Goal: Obtain resource: Download file/media

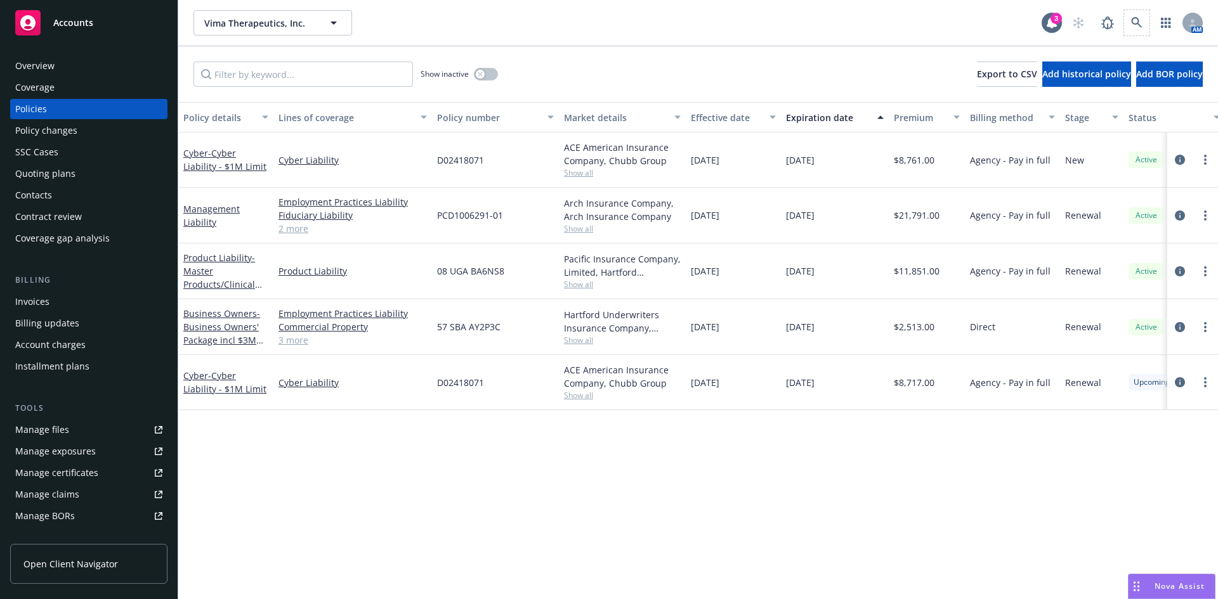
click at [1124, 16] on span at bounding box center [1136, 22] width 25 height 25
click at [1131, 20] on icon at bounding box center [1136, 22] width 11 height 11
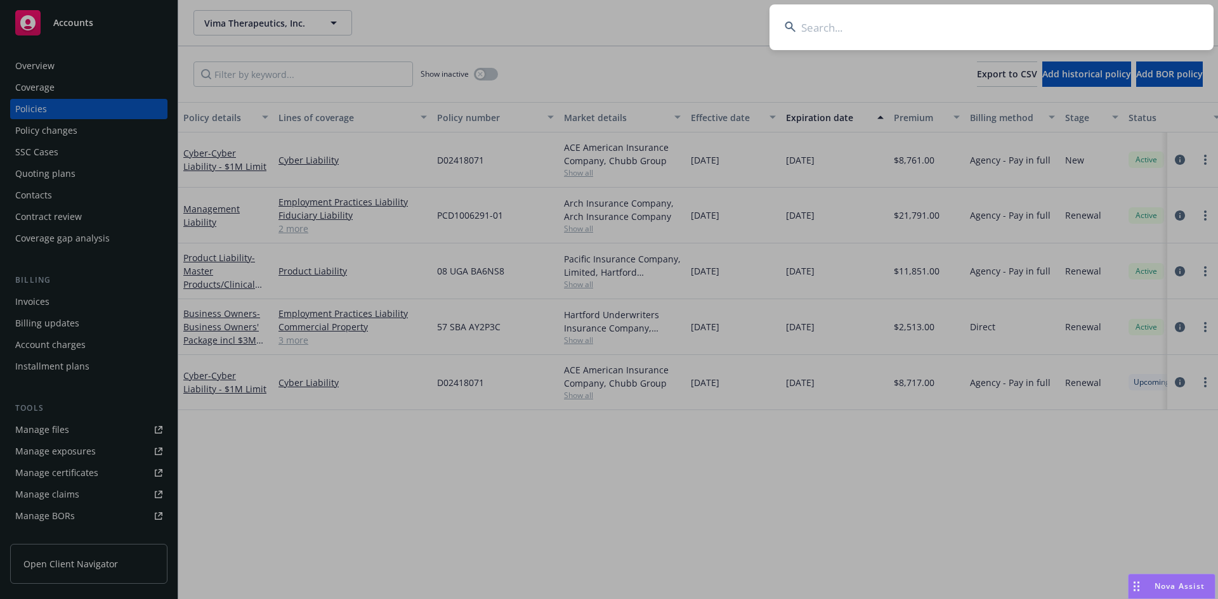
click at [854, 14] on input at bounding box center [991, 27] width 444 height 46
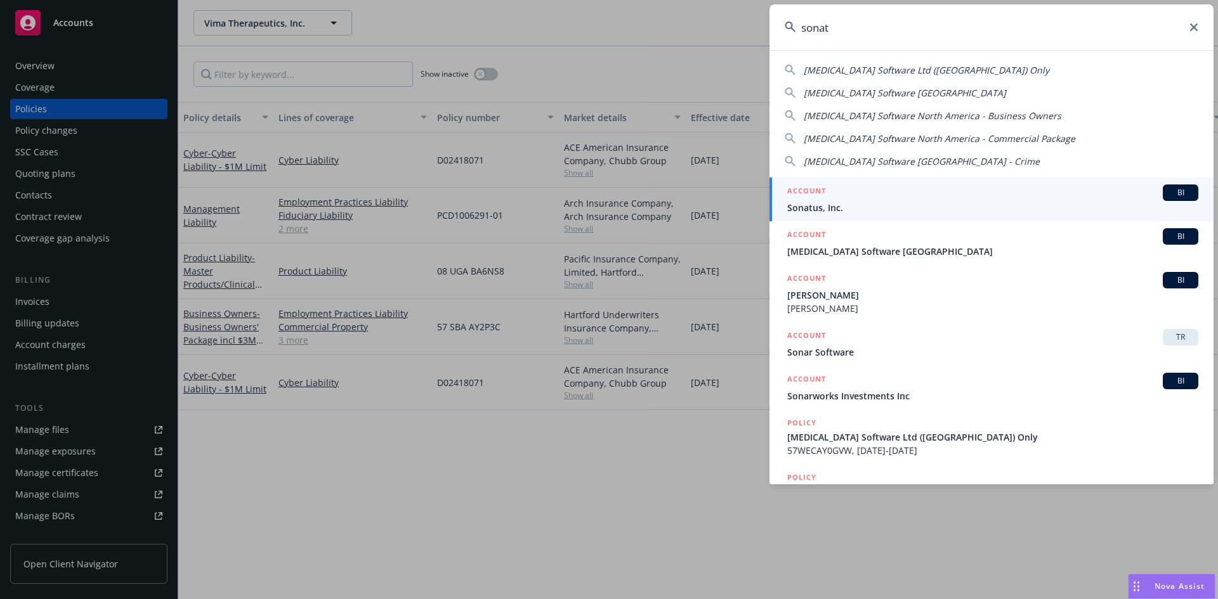
type input "sonat"
click at [901, 206] on span "Sonatus, Inc." at bounding box center [992, 207] width 411 height 13
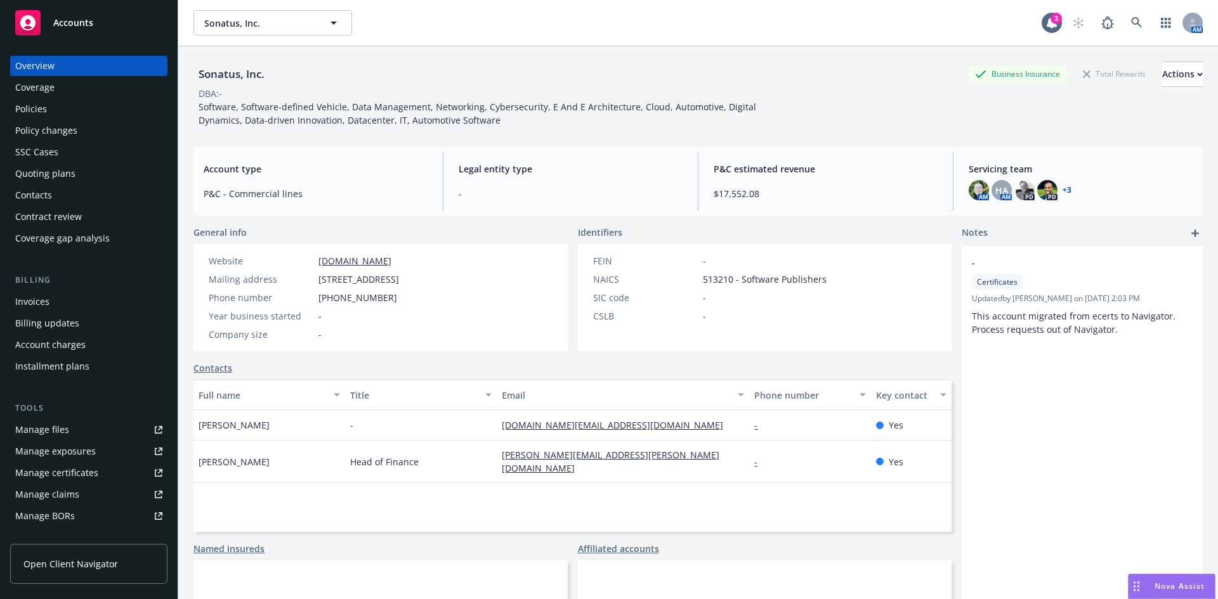
click at [70, 301] on div "Invoices" at bounding box center [88, 302] width 147 height 20
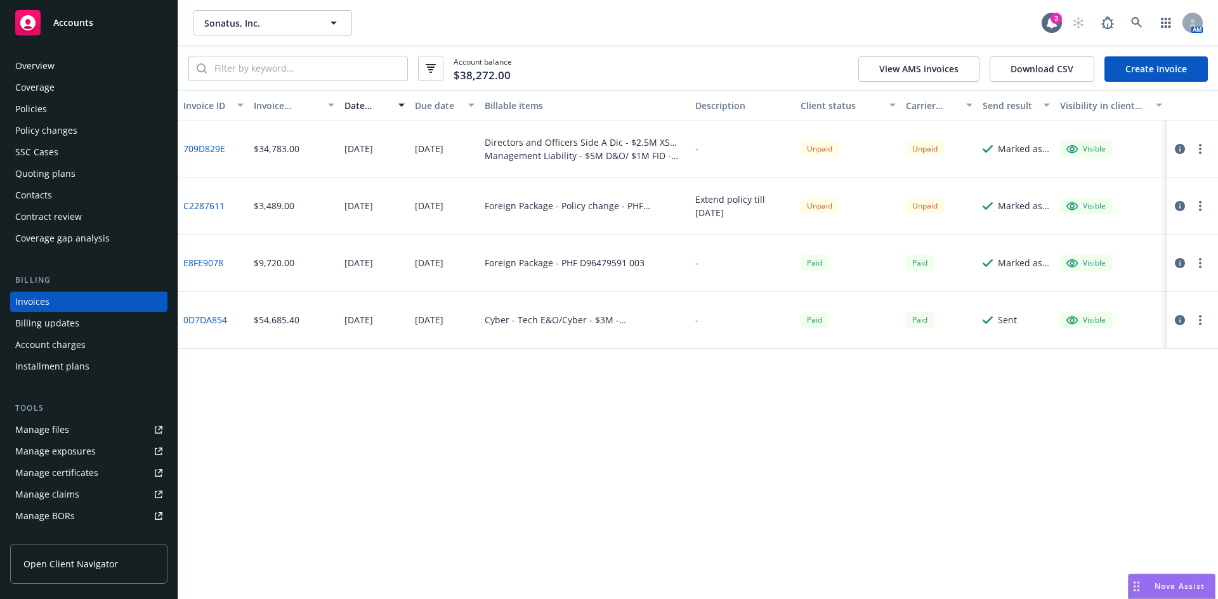
click at [108, 116] on div "Policies" at bounding box center [88, 109] width 147 height 20
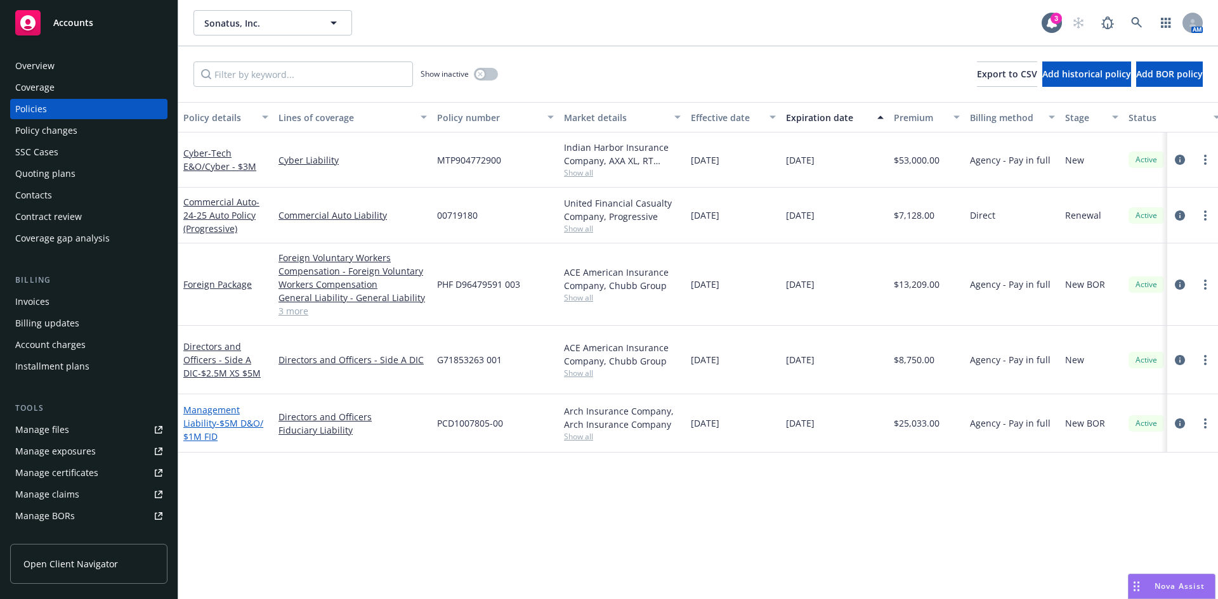
click at [224, 417] on span "- $5M D&O/ $1M FID" at bounding box center [223, 429] width 80 height 25
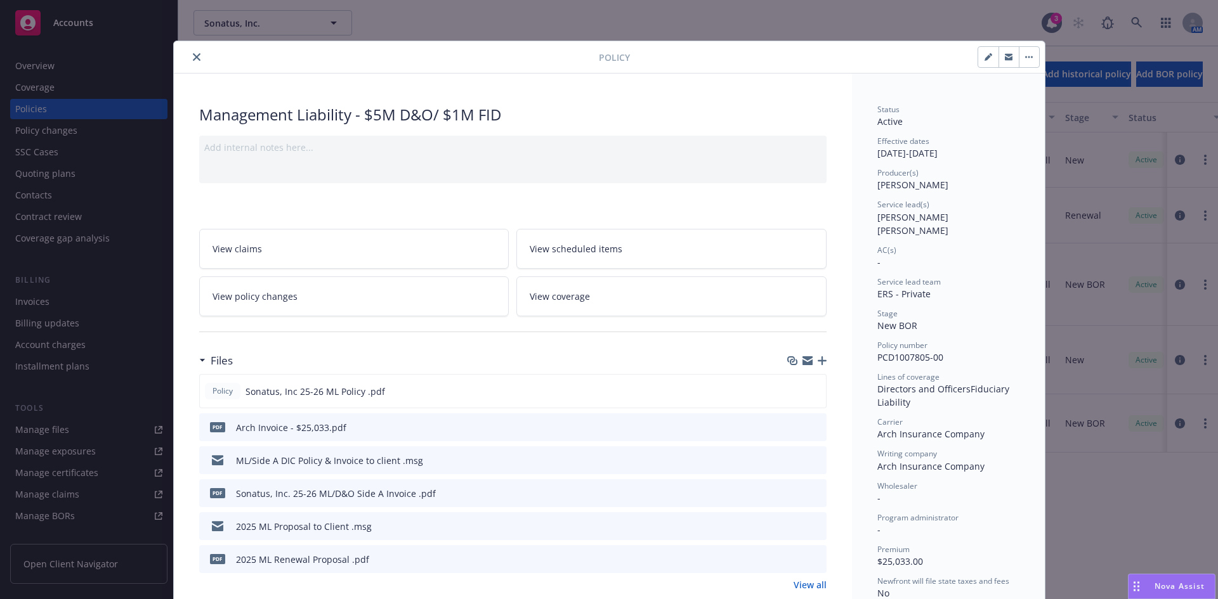
click at [788, 458] on icon "download file" at bounding box center [793, 460] width 10 height 10
drag, startPoint x: 187, startPoint y: 59, endPoint x: 209, endPoint y: 91, distance: 38.4
click at [189, 59] on button "close" at bounding box center [196, 56] width 15 height 15
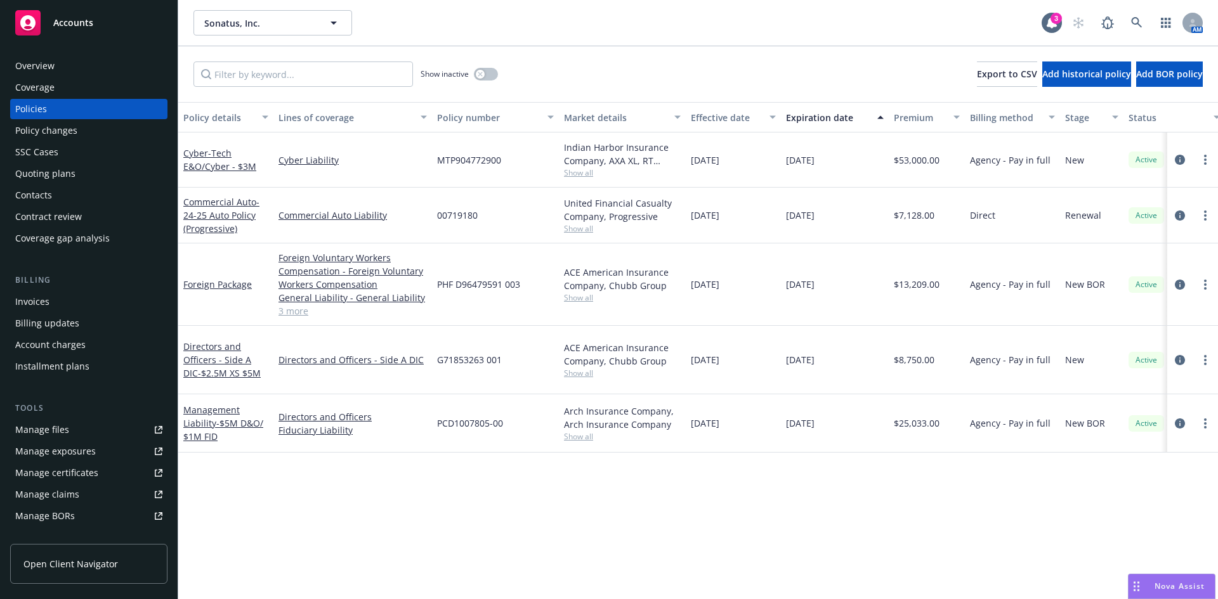
click at [861, 530] on div "Policy details Lines of coverage Policy number Market details Effective date Ex…" at bounding box center [698, 350] width 1040 height 497
drag, startPoint x: 494, startPoint y: 473, endPoint x: 489, endPoint y: 449, distance: 24.0
click at [494, 473] on div "Policy details Lines of coverage Policy number Market details Effective date Ex…" at bounding box center [698, 350] width 1040 height 497
